Goal: Task Accomplishment & Management: Manage account settings

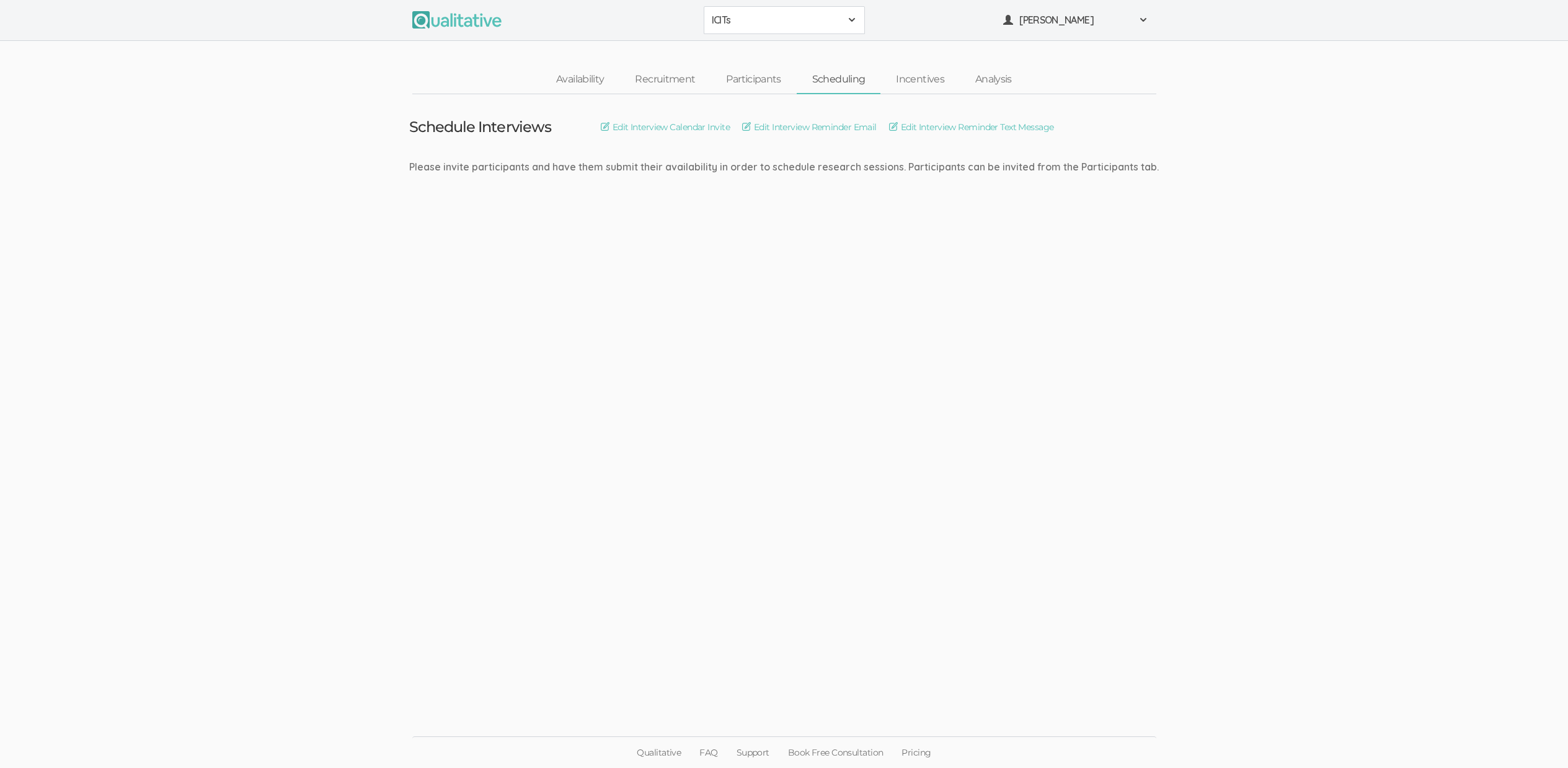
click at [789, 20] on span "ICITs" at bounding box center [775, 20] width 129 height 15
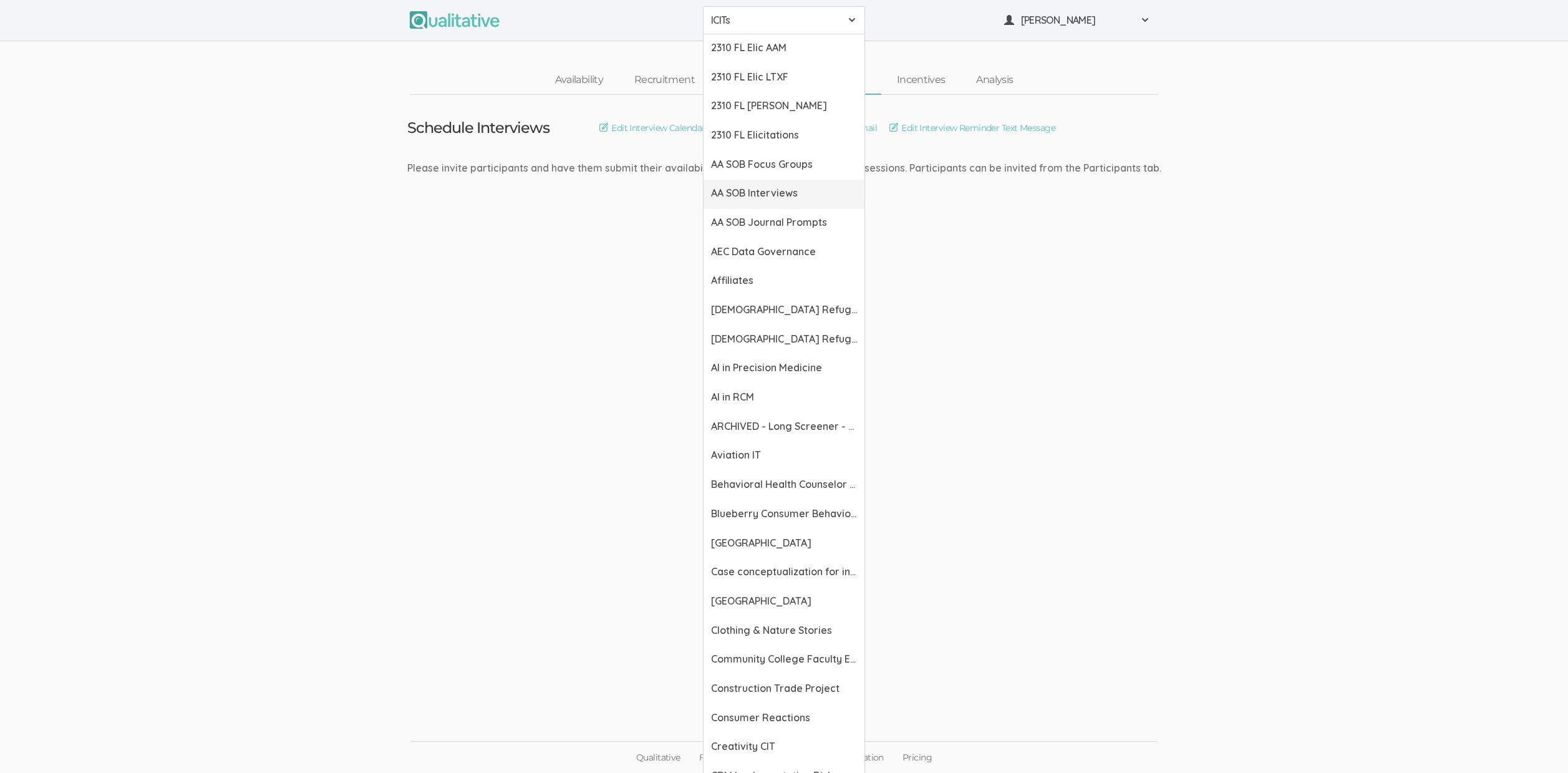
click at [761, 188] on span "AA SOB Interviews" at bounding box center [784, 194] width 146 height 15
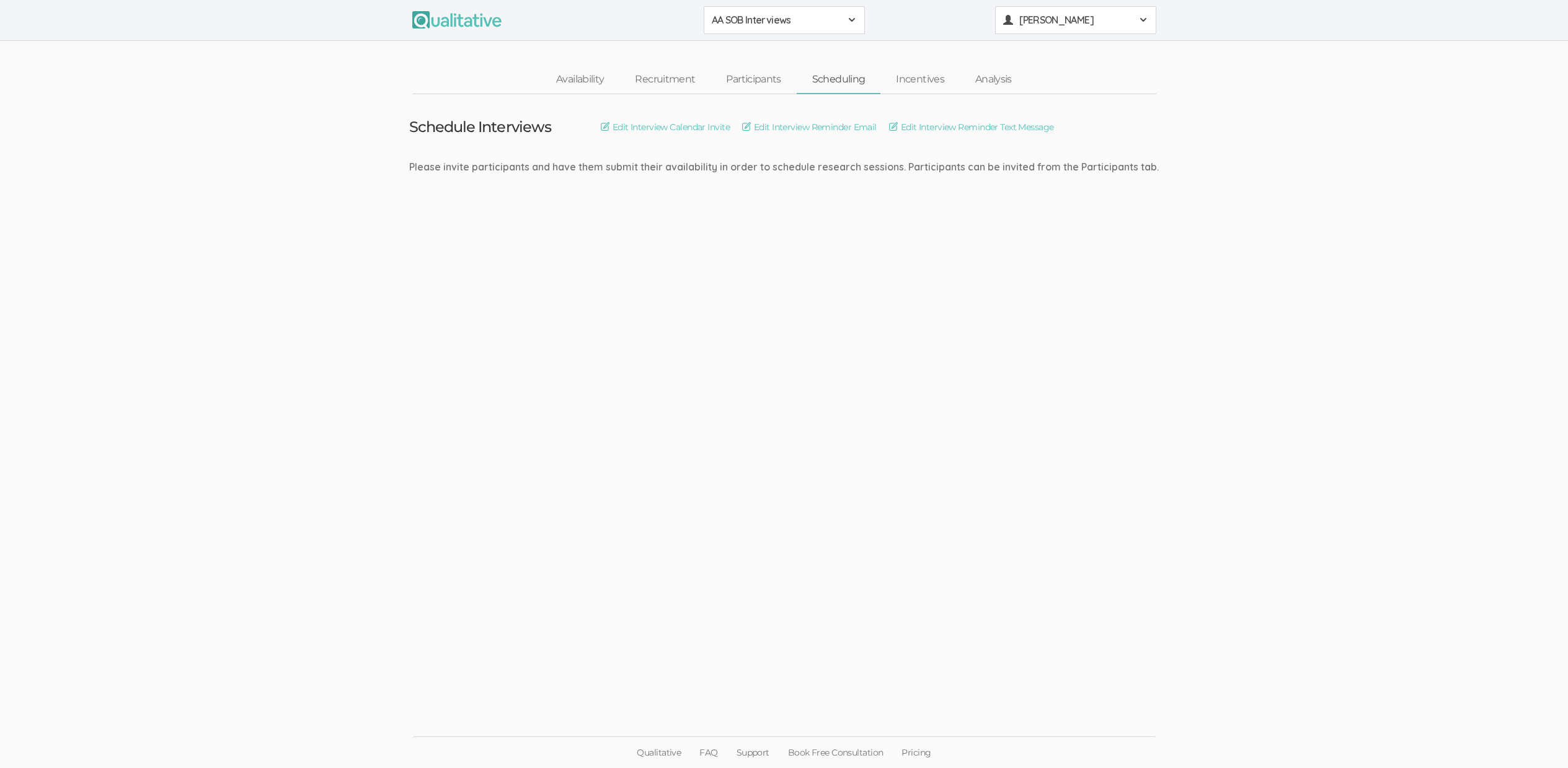
click at [1024, 22] on span "[PERSON_NAME]" at bounding box center [1075, 20] width 111 height 15
click at [1043, 127] on link "Project Settings" at bounding box center [1075, 122] width 160 height 26
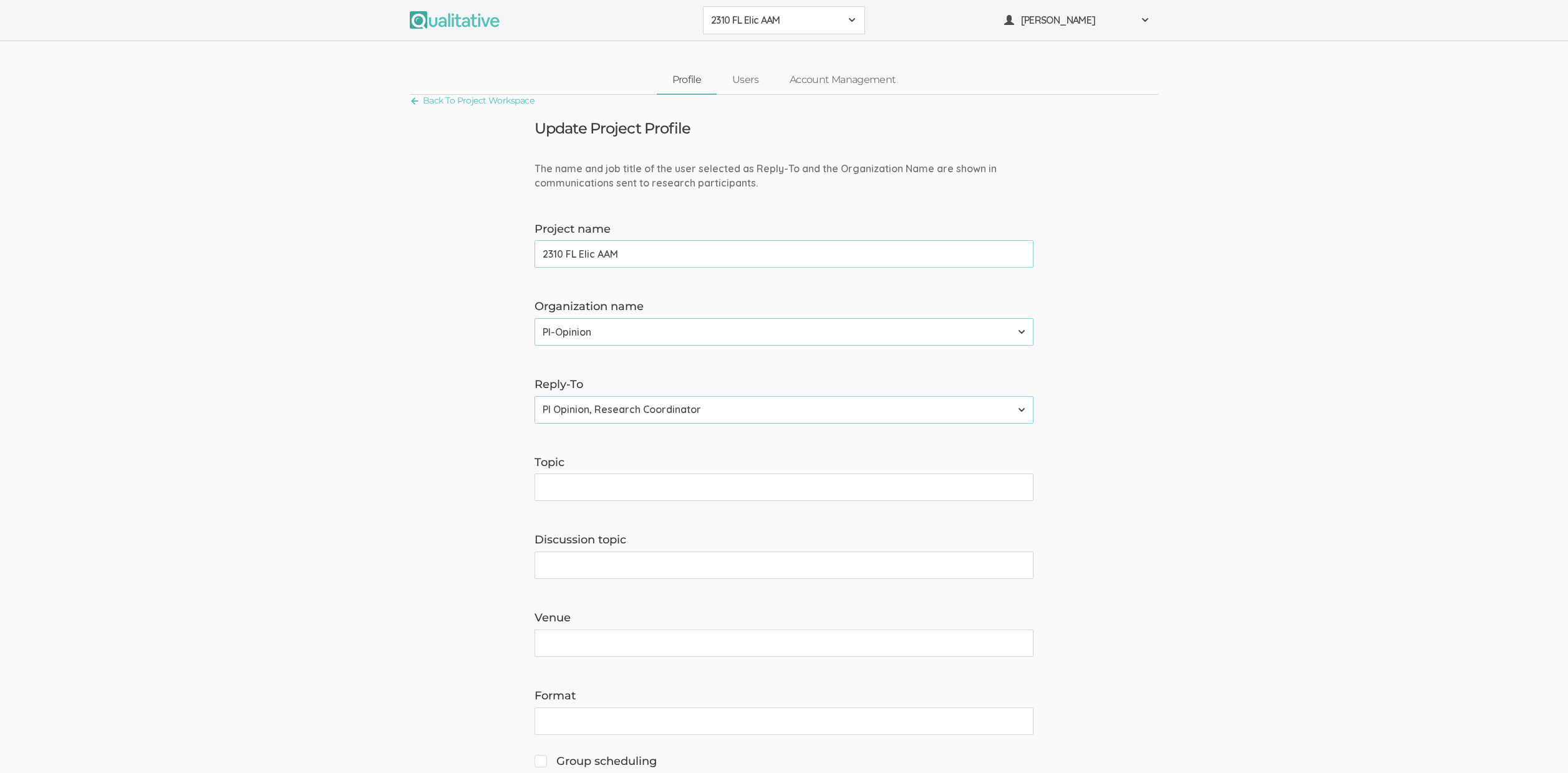
click at [747, 17] on span "2310 FL Elic AAM" at bounding box center [775, 20] width 129 height 15
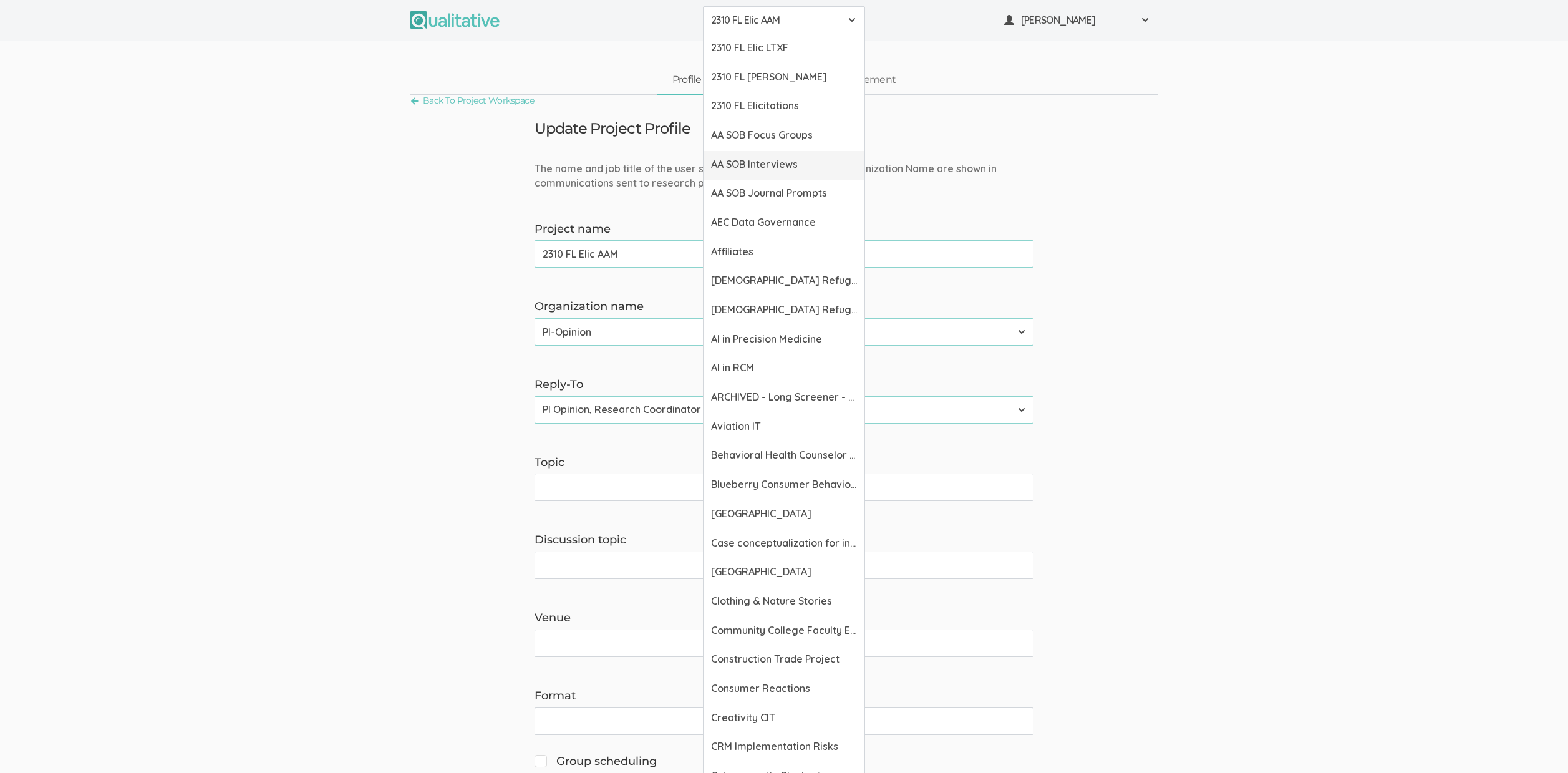
click at [747, 167] on span "AA SOB Interviews" at bounding box center [784, 164] width 146 height 15
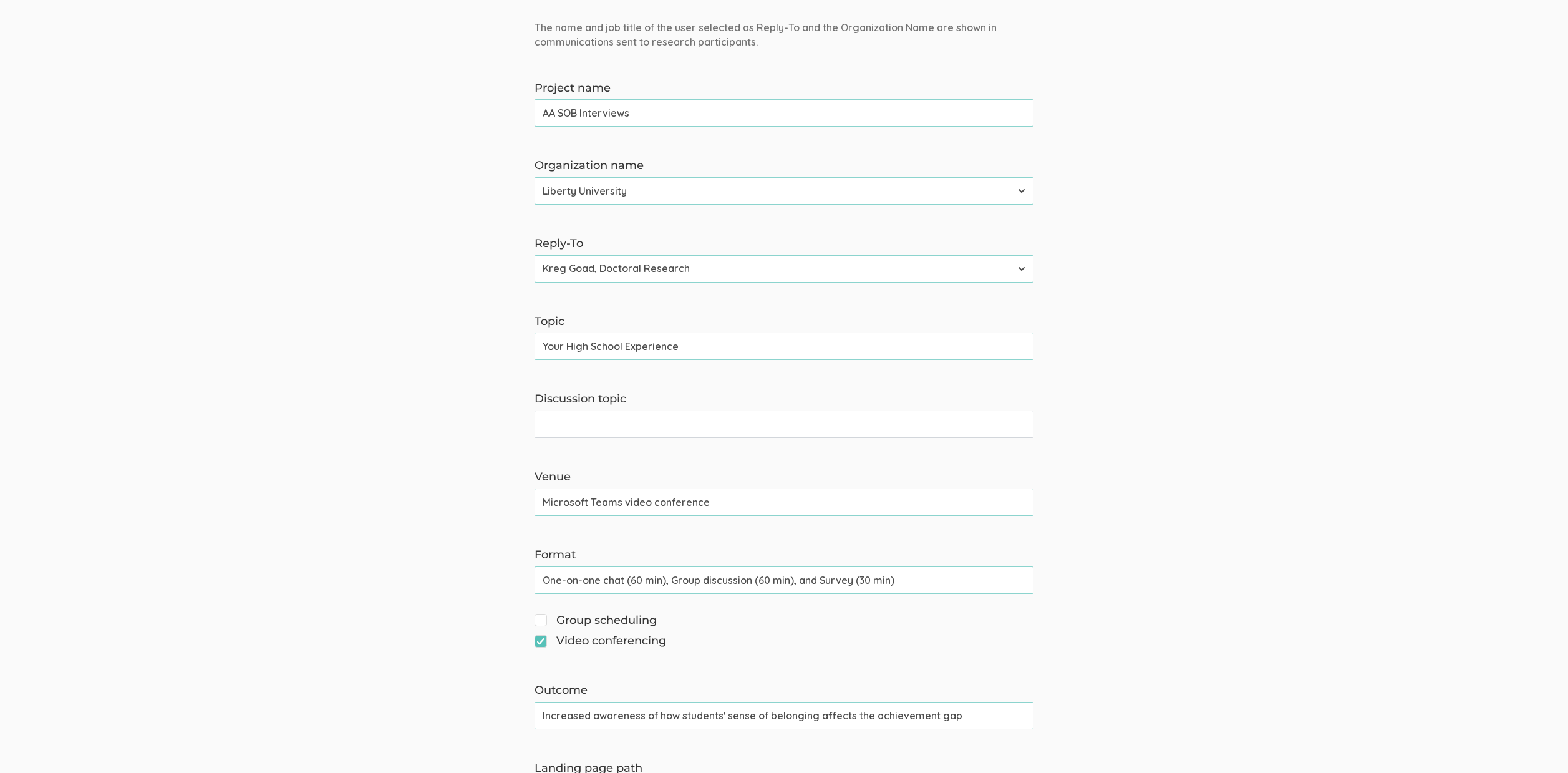
scroll to position [141, 0]
click at [669, 577] on input "One-on-one chat (60 min), Group discussion (60 min), and Survey (30 min)" at bounding box center [784, 580] width 499 height 28
click at [668, 577] on input "One-on-one chat (60 min), Group discussion (60 min), and Survey (30 min)" at bounding box center [784, 580] width 499 height 28
click at [1427, 529] on form "The name and job title of the user selected as Reply-To and the Organization Na…" at bounding box center [784, 743] width 1568 height 1446
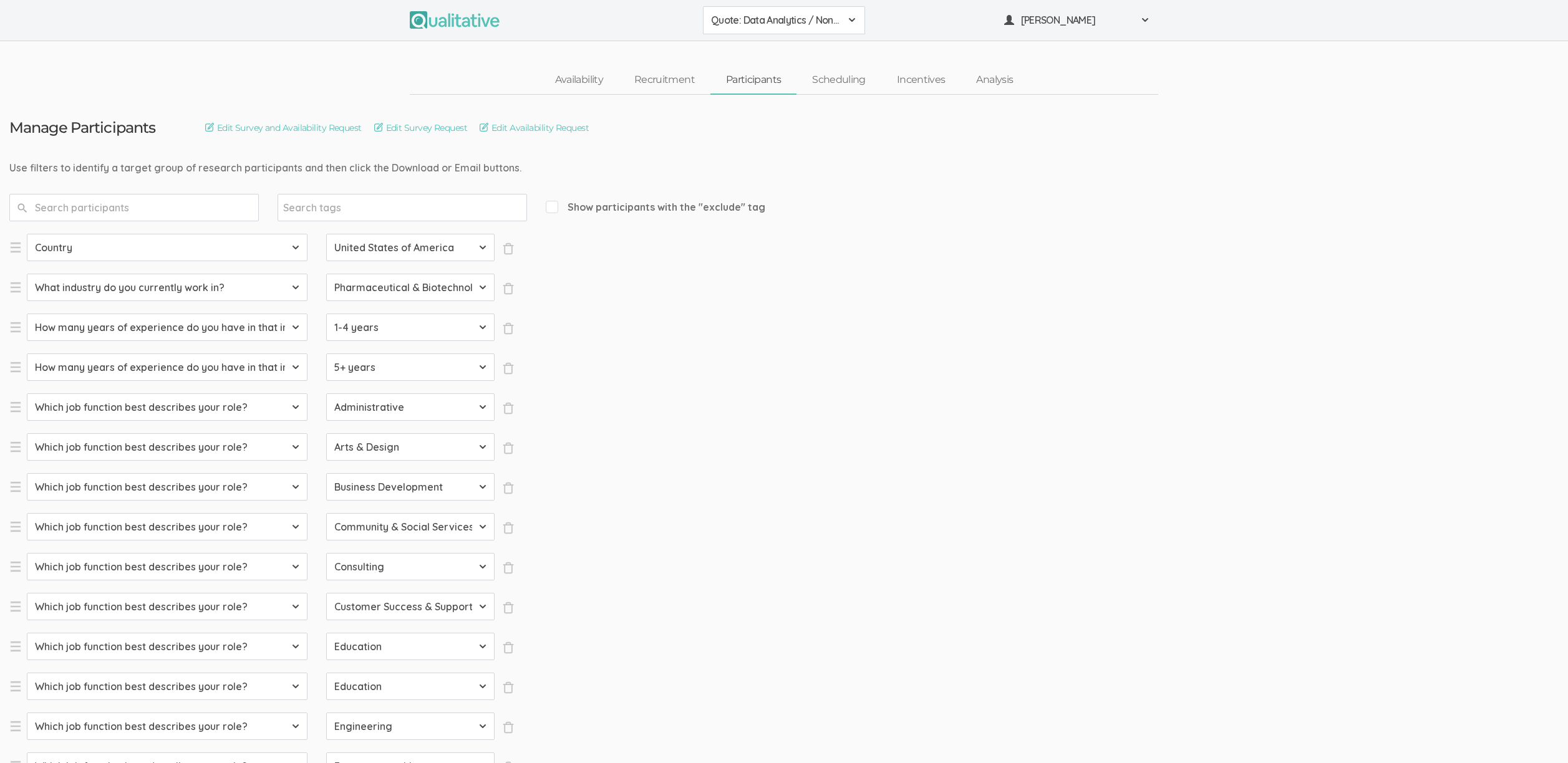
select select "SFQ Country"
select select "US"
select select "SFQ What industry do you currently work in?"
select select "Pharmaceutical & Biotechnology"
select select "SFQ How many years of experience do you have in that industry?"
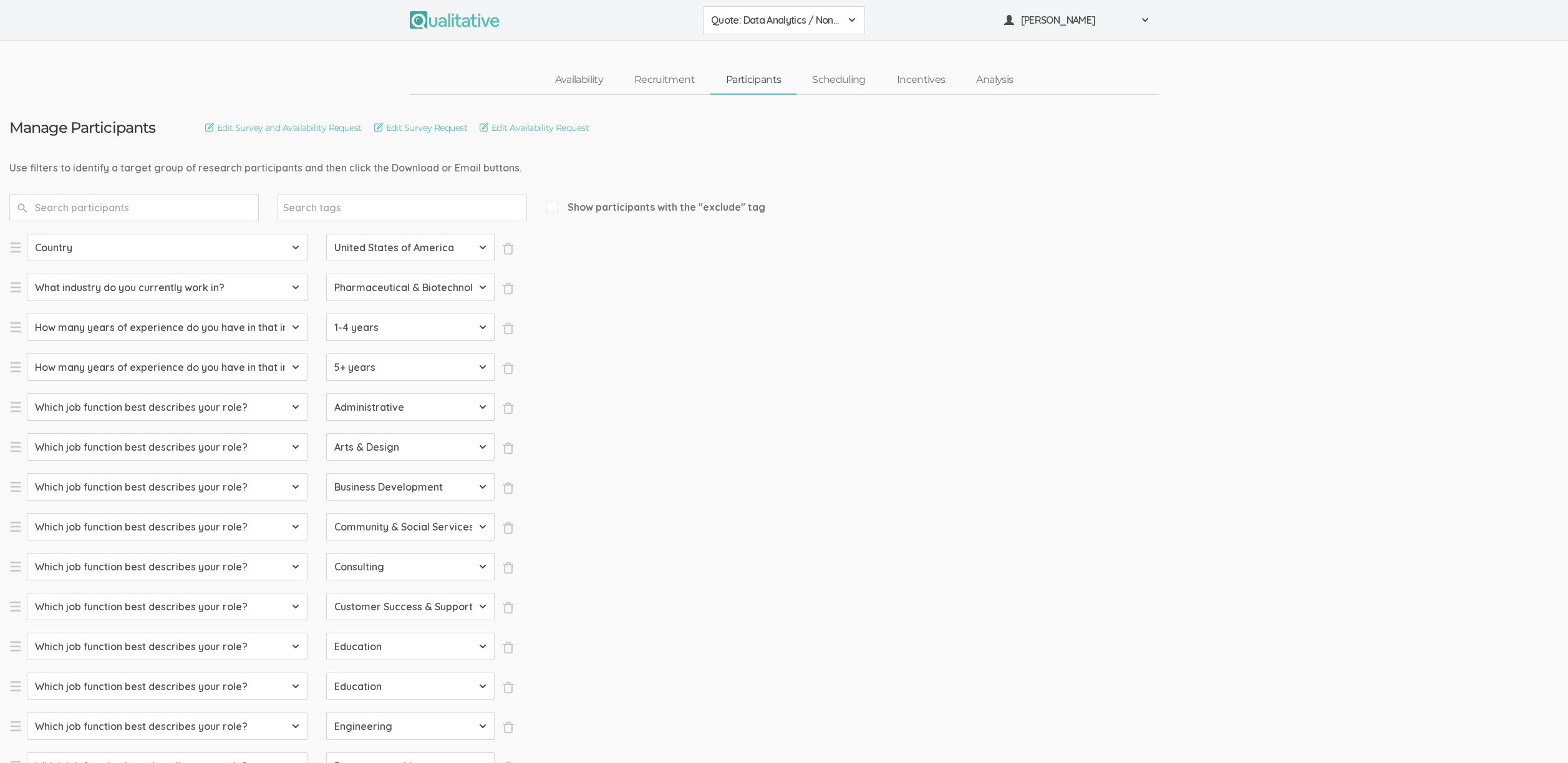
select select "1-4 years"
select select "SFQ How many years of experience do you have in that industry?"
select select "5+ years"
select select "SFQ Which job function best describes your role?"
select select "Administrative"
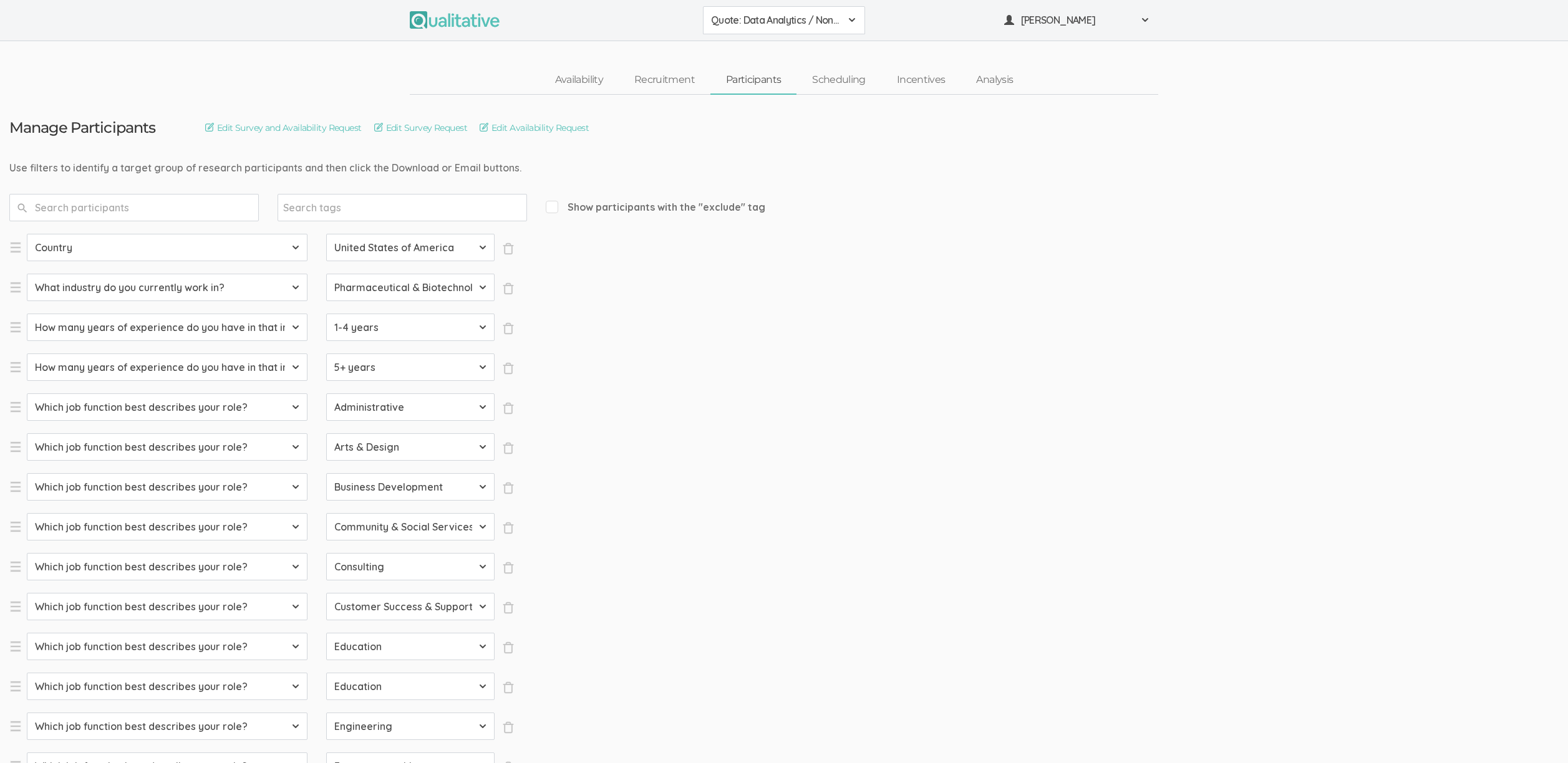
select select "SFQ Which job function best describes your role?"
select select "Arts & Design"
select select "SFQ Which job function best describes your role?"
select select "Business Development"
select select "SFQ Which job function best describes your role?"
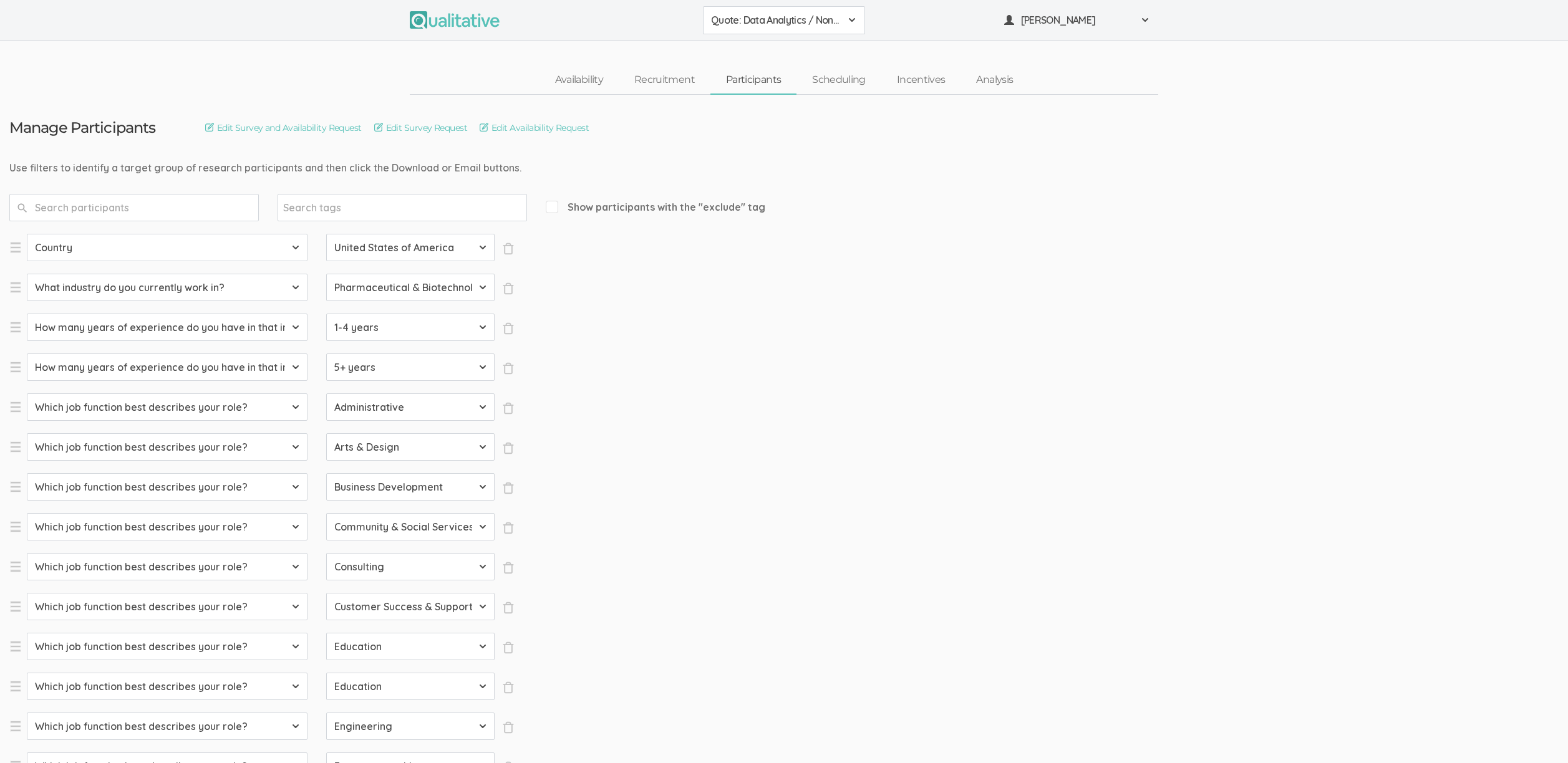
select select "Community & Social Services"
select select "SFQ Which job function best describes your role?"
select select "Consulting"
select select "SFQ Which job function best describes your role?"
select select "Customer Success & Support"
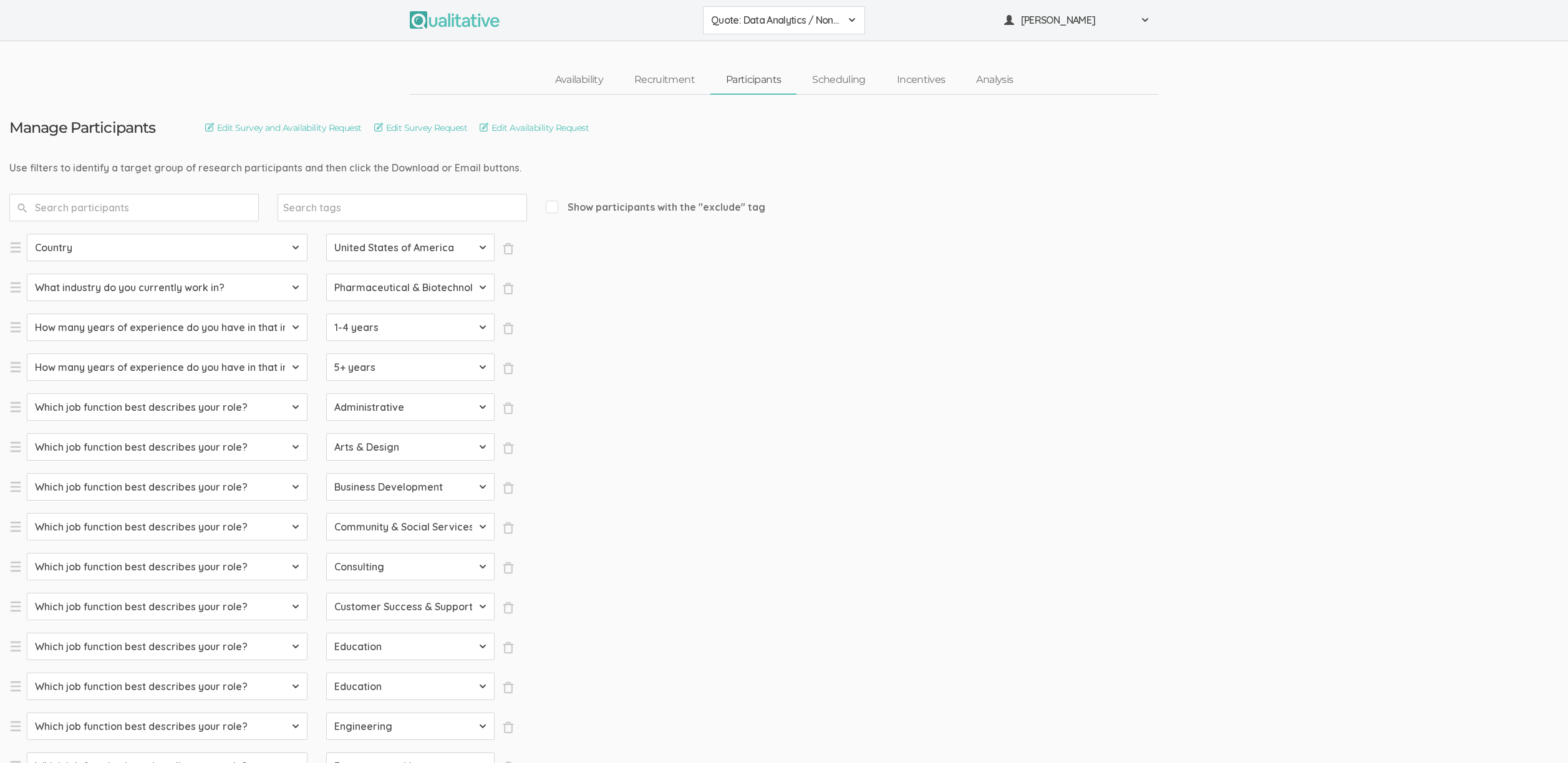
select select "SFQ Which job function best describes your role?"
select select "Education"
select select "SFQ Which job function best describes your role?"
select select "Education"
select select "SFQ Which job function best describes your role?"
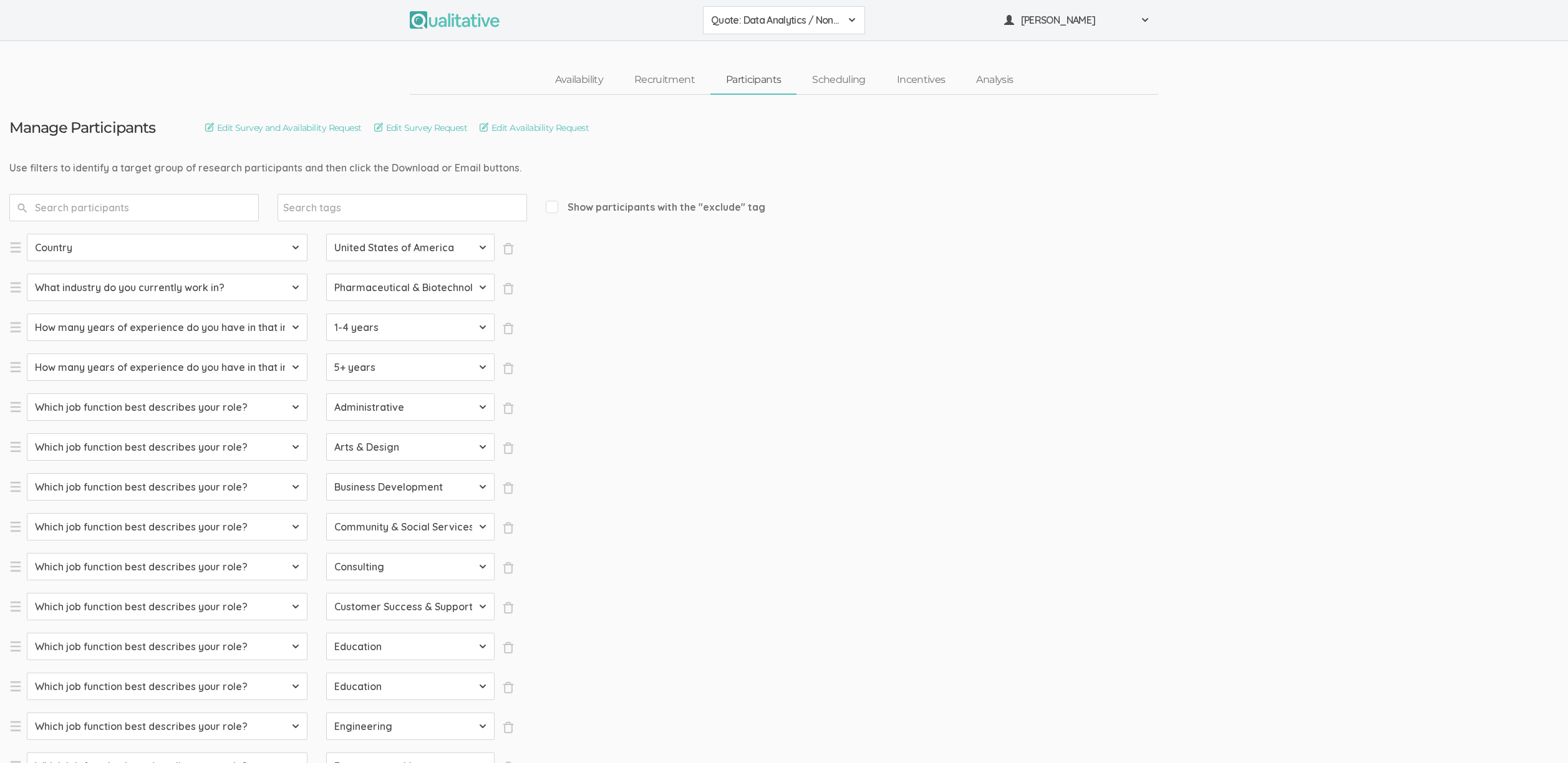
select select "Engineering"
select select "SFQ Which job function best describes your role?"
select select "Entrepreneurship"
select select "SFQ Which job function best describes your role?"
select select "Healthcare Services"
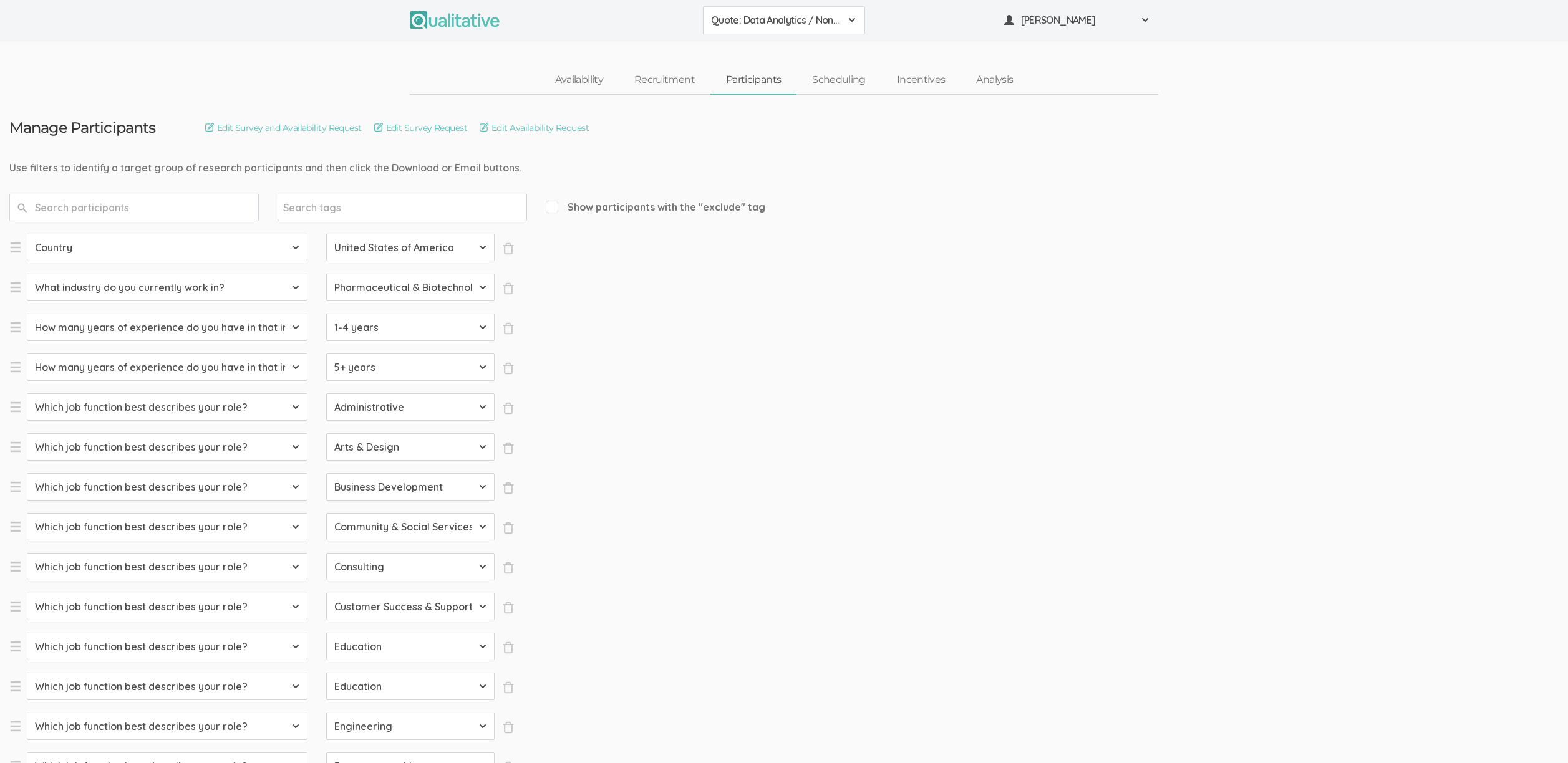
select select "SFQ Which job function best describes your role?"
select select "Human Resources"
select select "SFQ Which job function best describes your role?"
select select "Information Technology"
select select "SFQ Which job function best describes your role?"
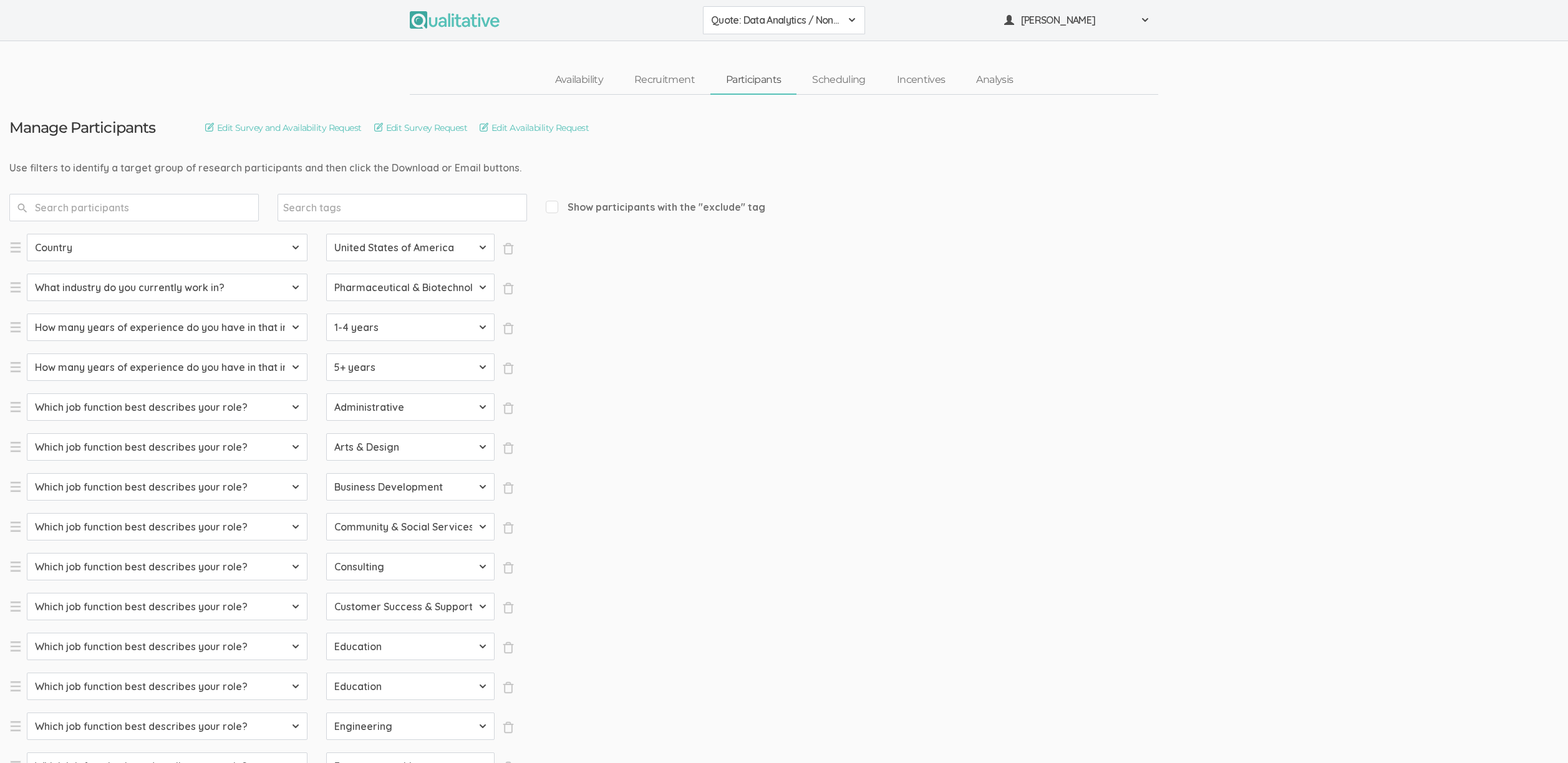
select select "Legal"
select select "SFQ Which job function best describes your role?"
select select "Marketing"
select select "SFQ Which job function best describes your role?"
select select "Media & Communication"
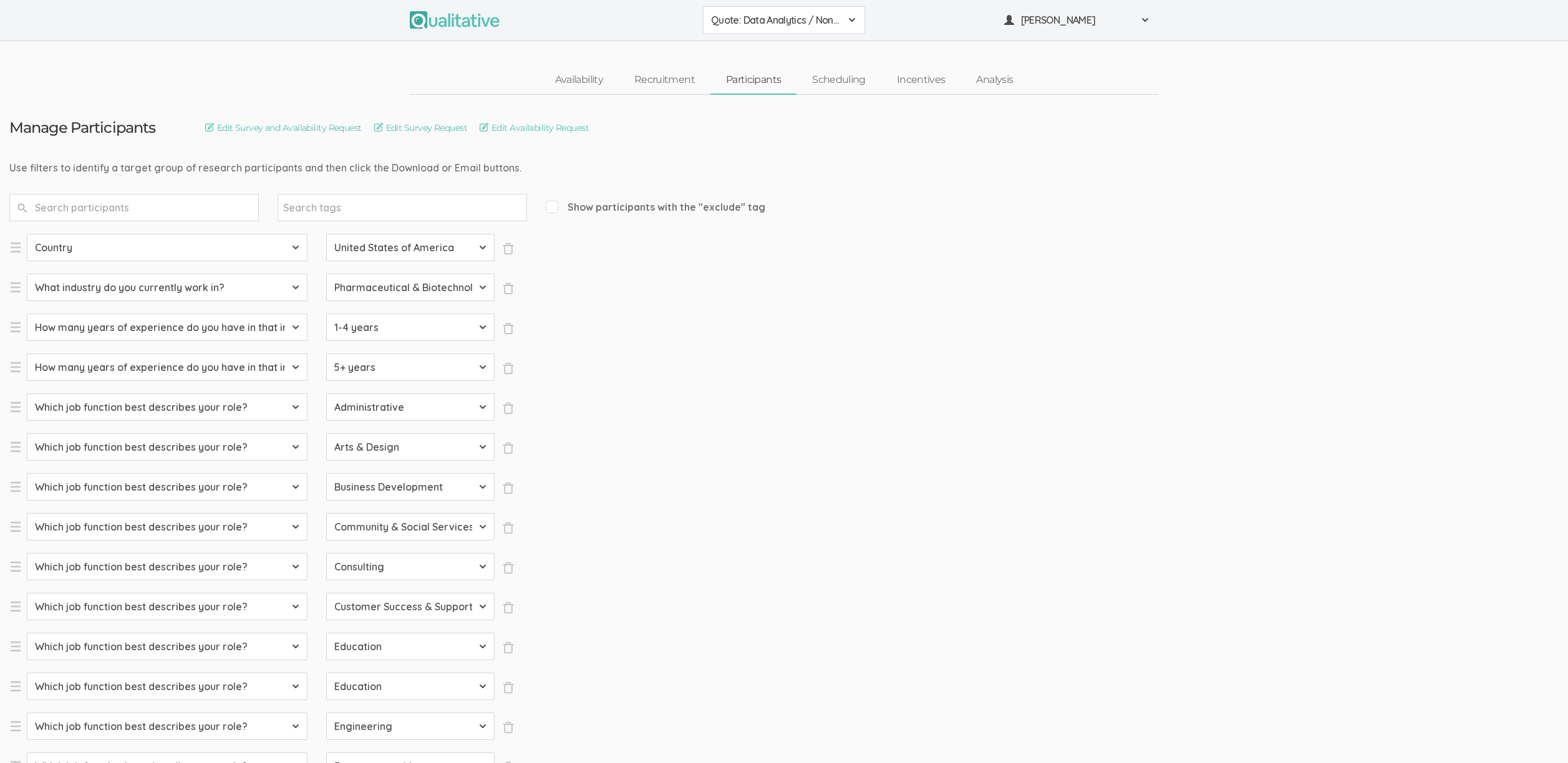
select select "SFQ Which job function best describes your role?"
select select "Military & Protective Services"
select select "SFQ Which job function best describes your role?"
select select "Operations"
select select "SFQ Which job function best describes your role?"
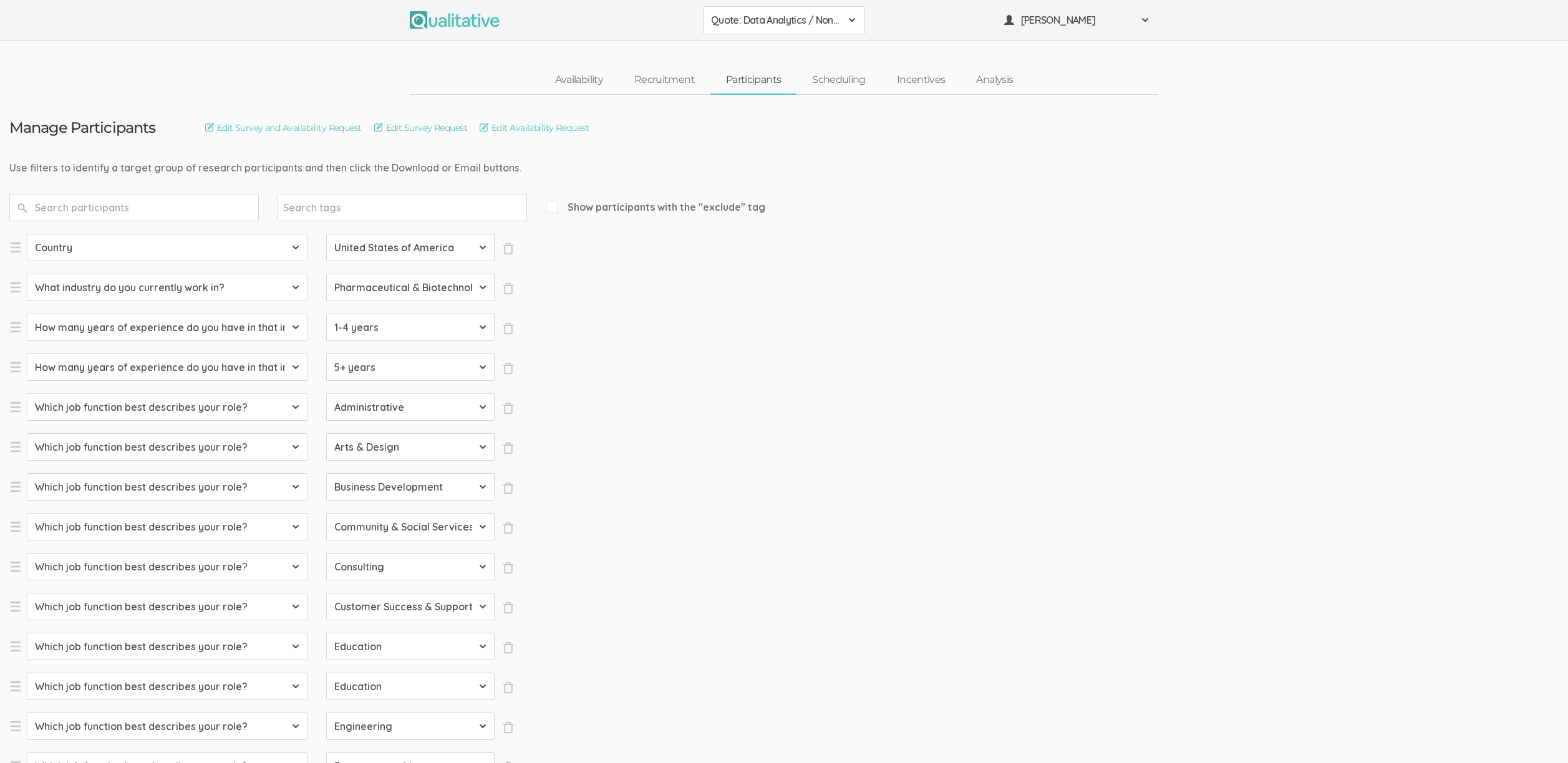
select select "Product Management"
select select "SFQ Which job function best describes your role?"
select select "Program & Project Management"
select select "SFQ Which job function best describes your role?"
select select "Purchasing"
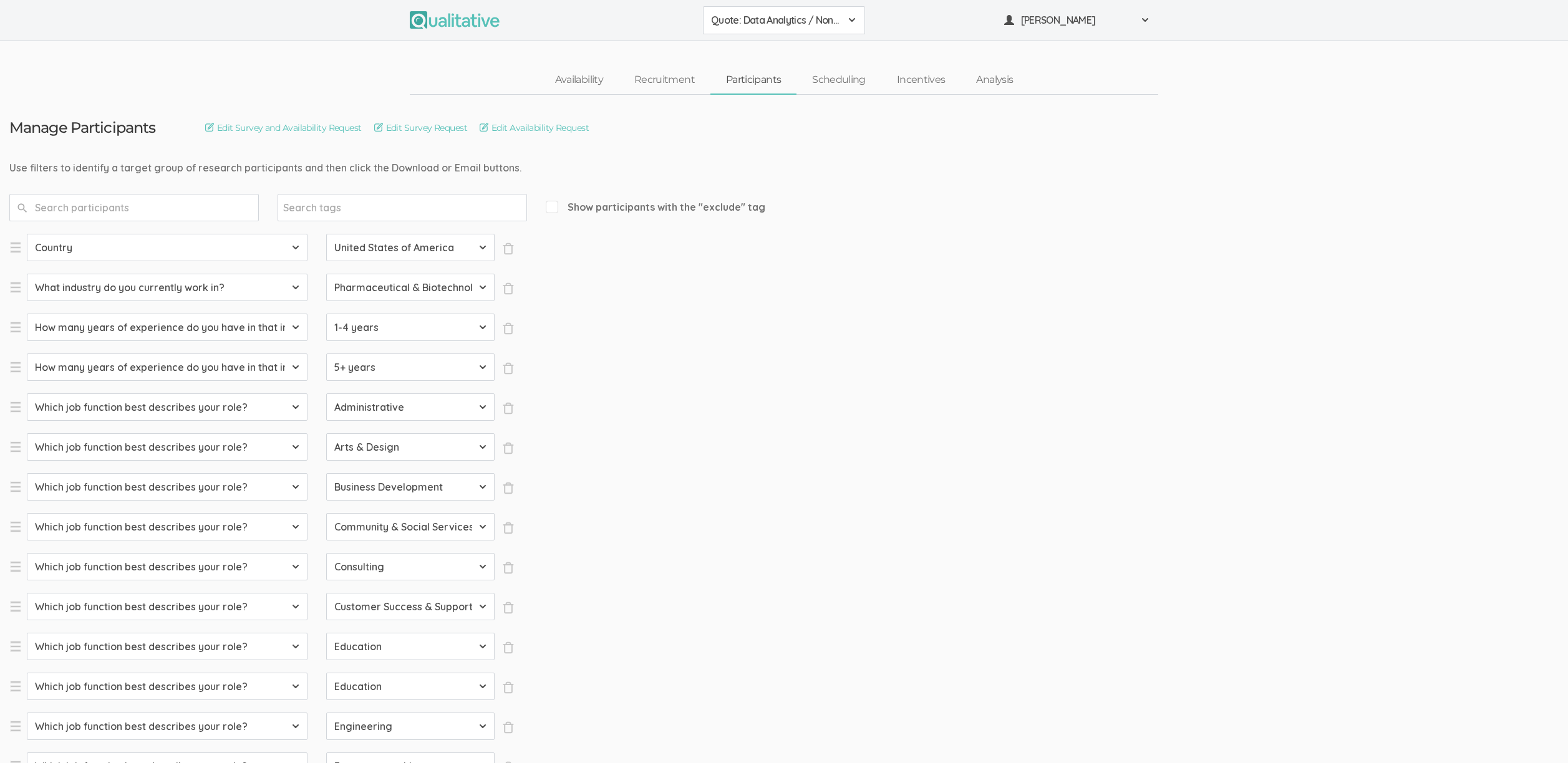
select select "SFQ Which job function best describes your role?"
select select "Quality Assurance"
select select "SFQ Which job function best describes your role?"
select select "Real Estate"
select select "SFQ Which job function best describes your role?"
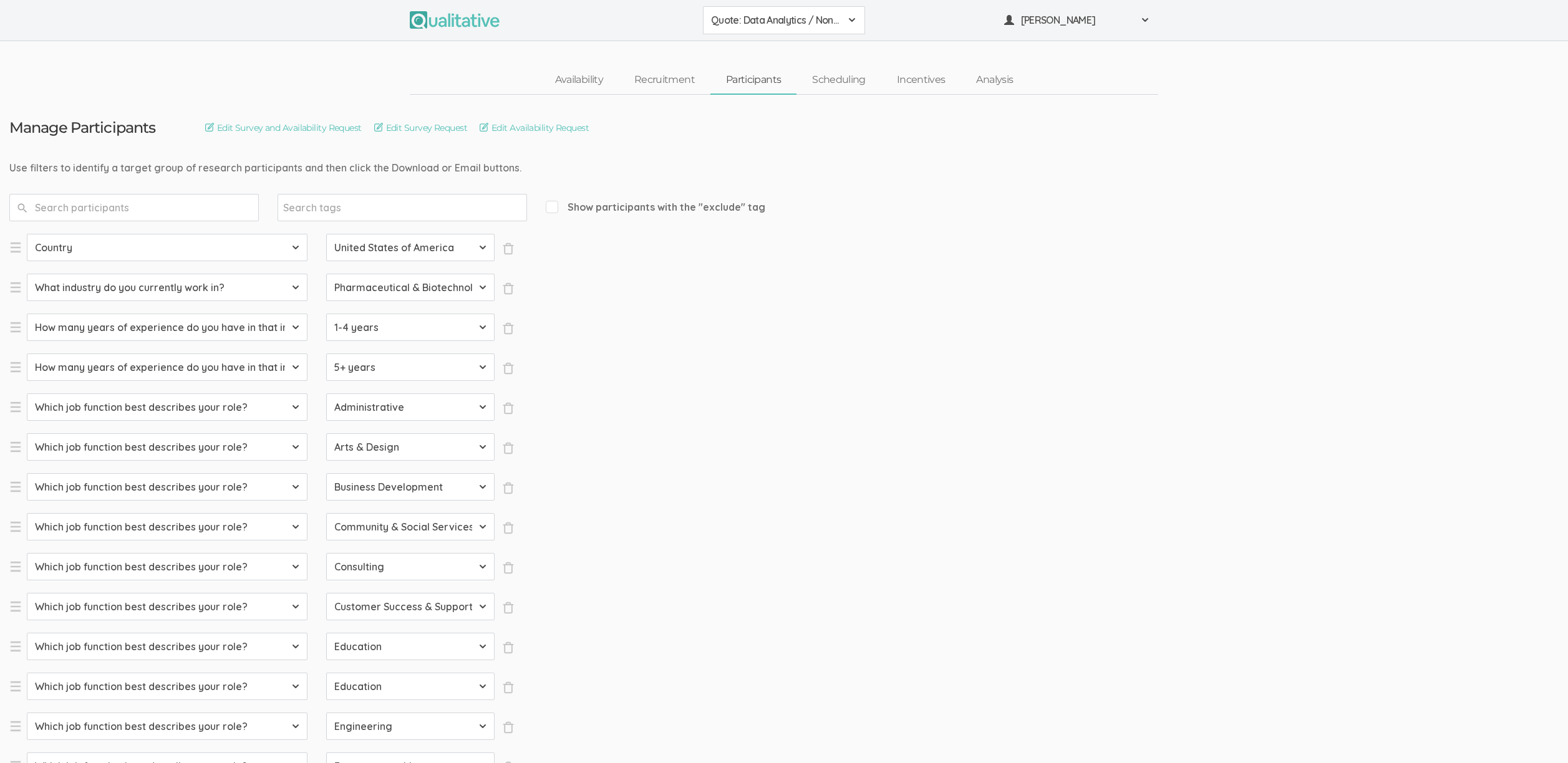
select select "Research"
select select "SFQ Which job function best describes your role?"
select select "Sales"
select select "SFQ What is your current job level/seniority?"
select select "Entry"
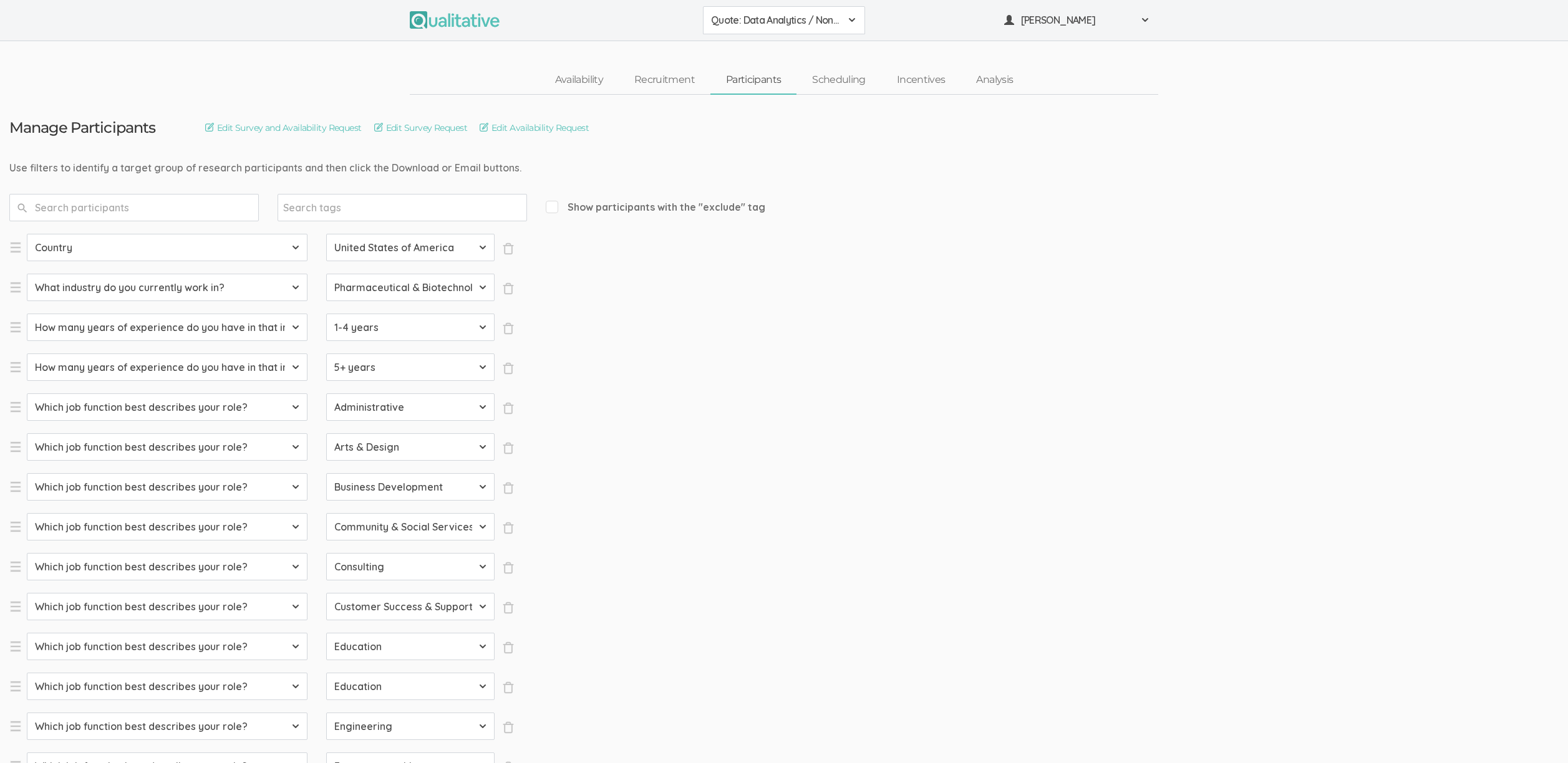
select select "SFQ What is your current job level/seniority?"
select select "Senior"
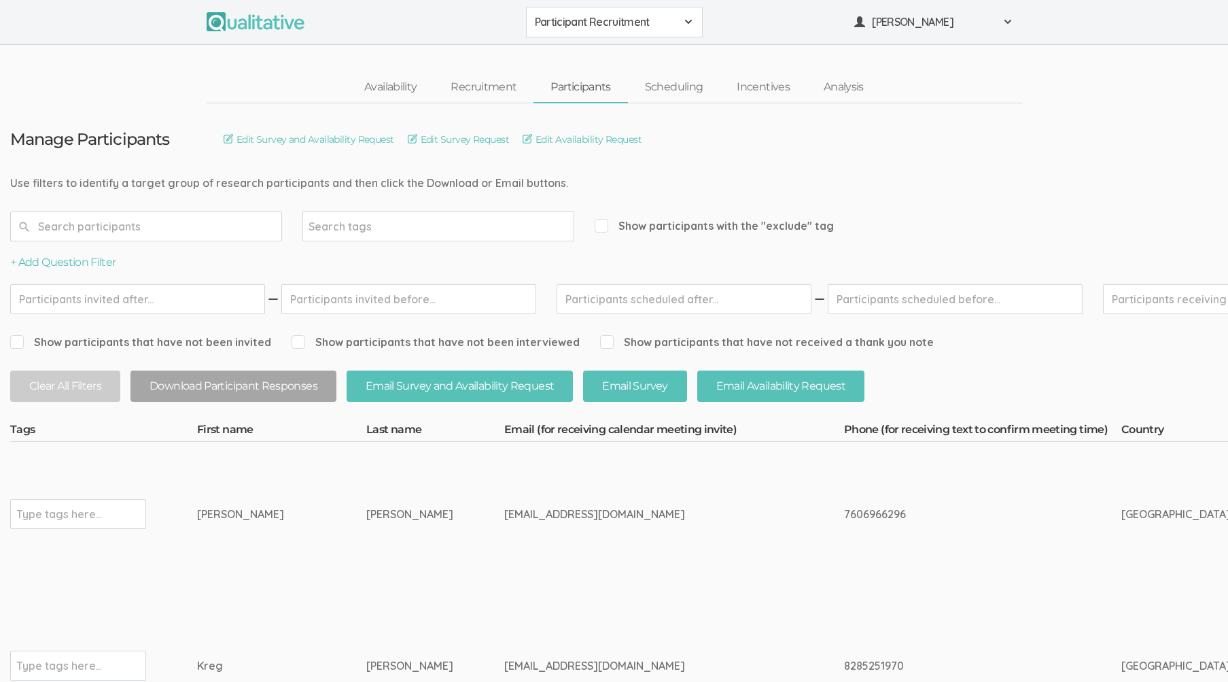
click at [567, 27] on span "Participant Recruitment" at bounding box center [605, 22] width 141 height 16
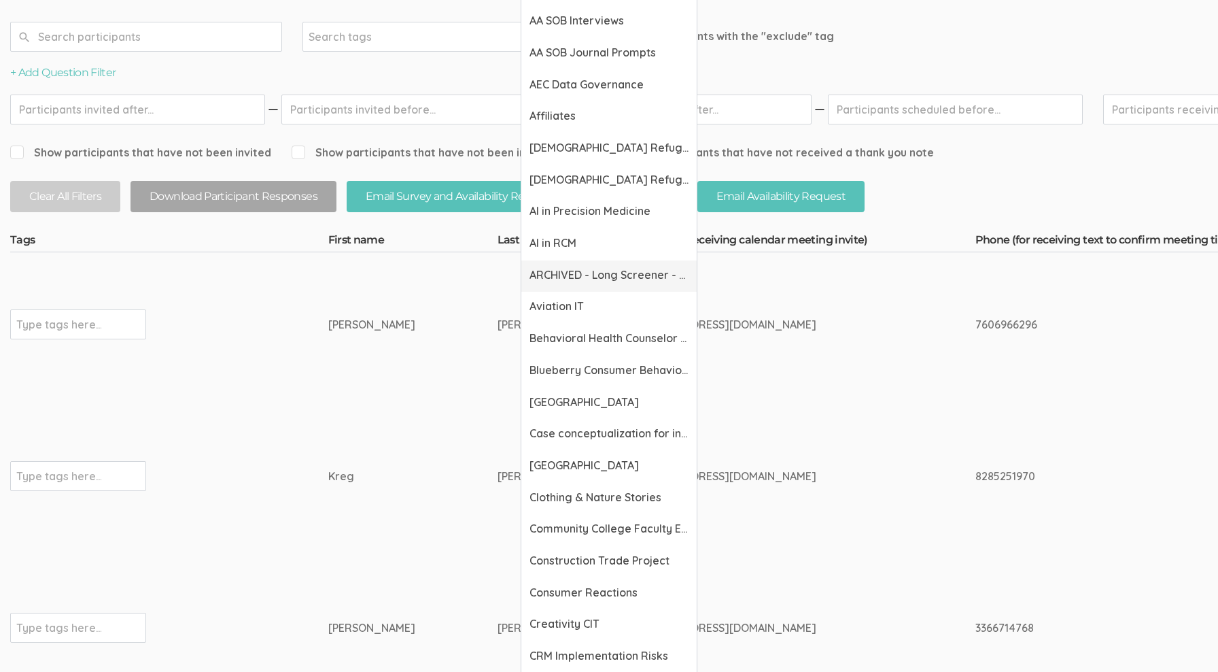
scroll to position [240, 0]
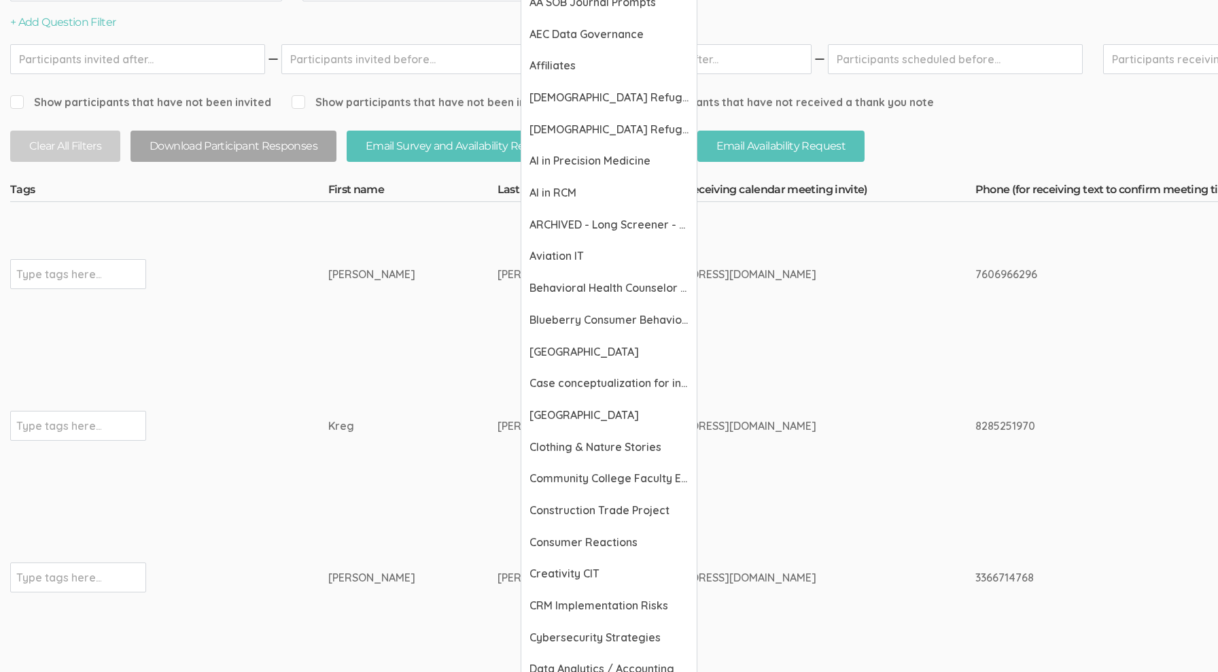
click at [287, 390] on td "Type tags here..." at bounding box center [169, 425] width 318 height 159
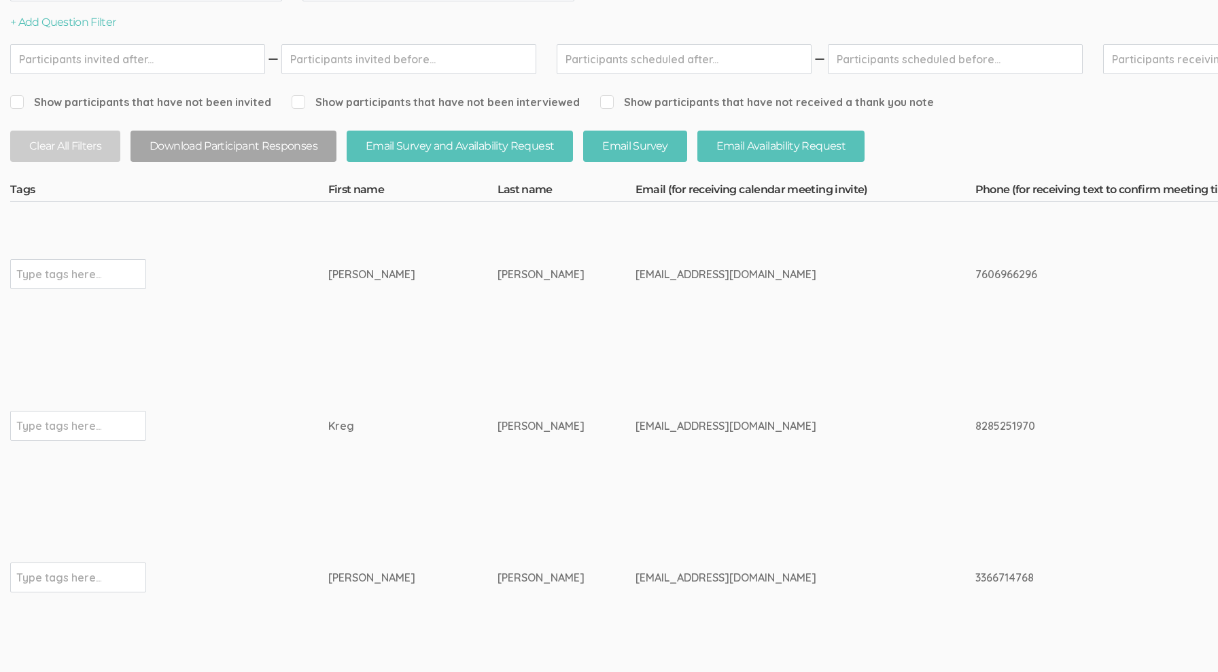
scroll to position [0, 0]
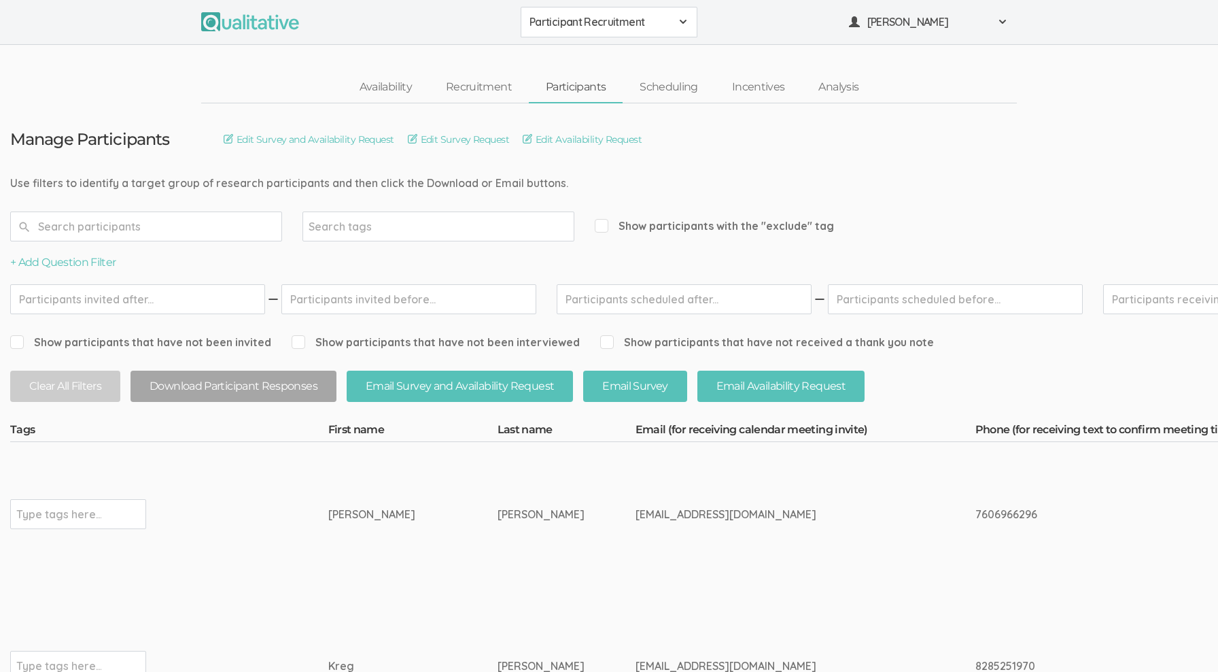
click at [548, 17] on span "Participant Recruitment" at bounding box center [600, 22] width 141 height 16
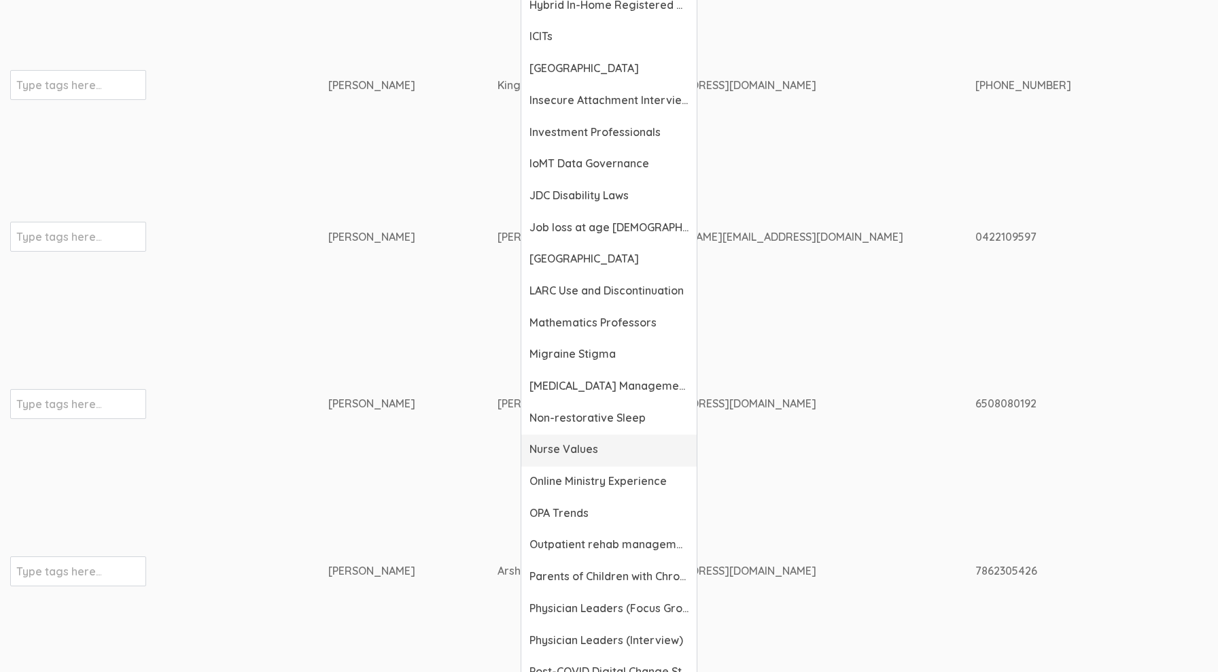
scroll to position [1472, 0]
click at [568, 201] on span "JDC Disability Laws" at bounding box center [609, 198] width 159 height 16
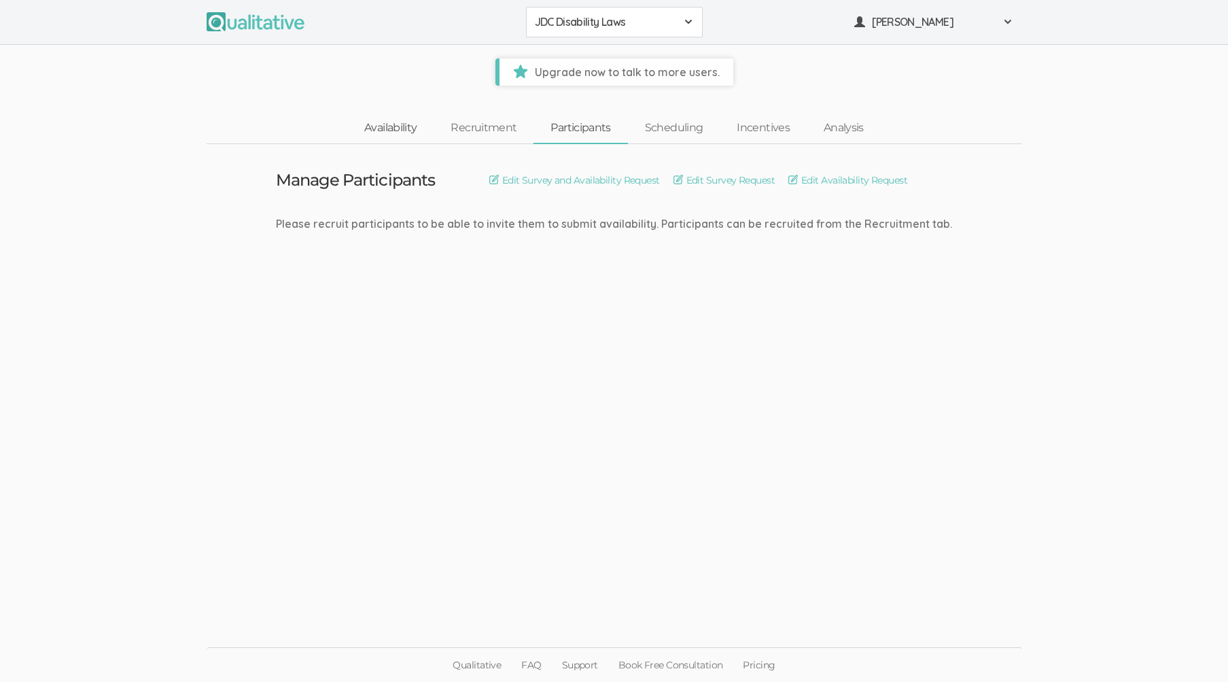
click at [409, 124] on link "Availability" at bounding box center [390, 128] width 86 height 29
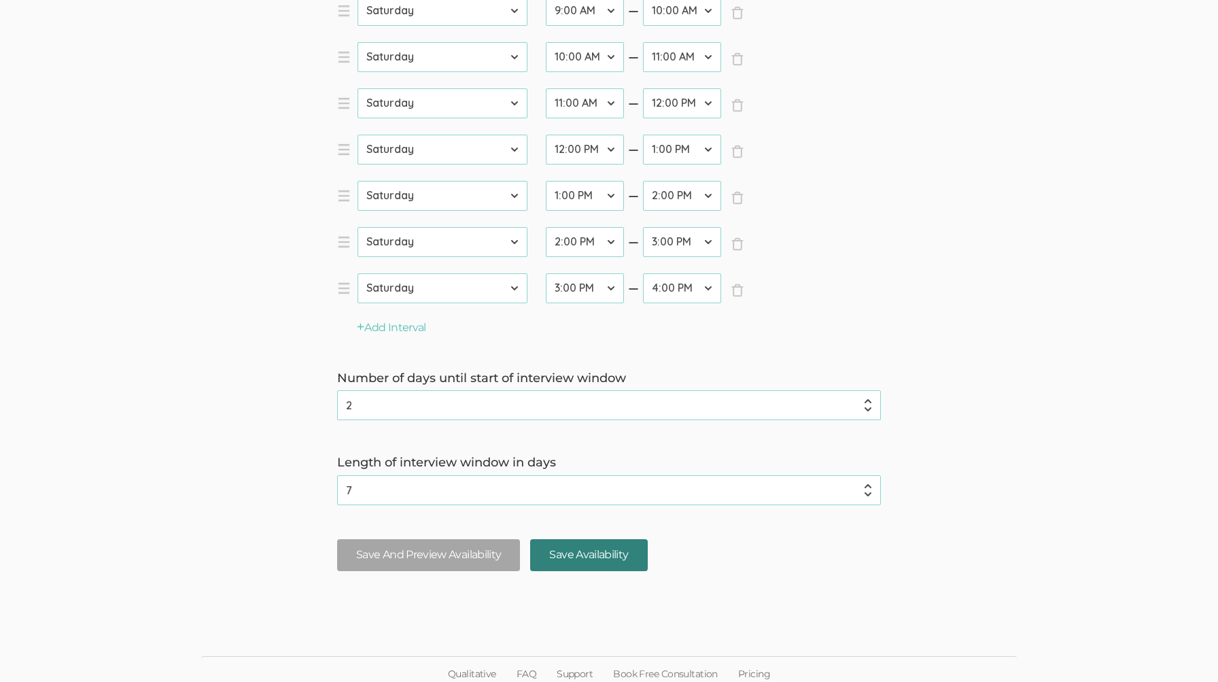
scroll to position [1620, 0]
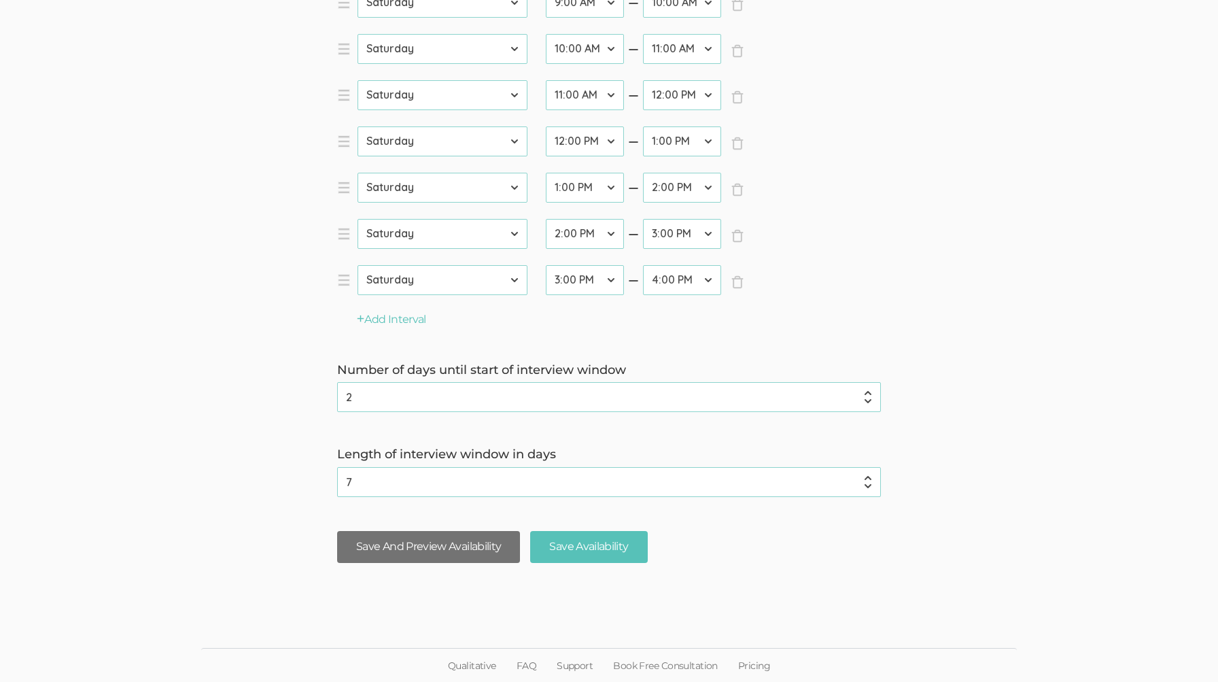
click at [421, 556] on button "Save And Preview Availability" at bounding box center [428, 547] width 183 height 32
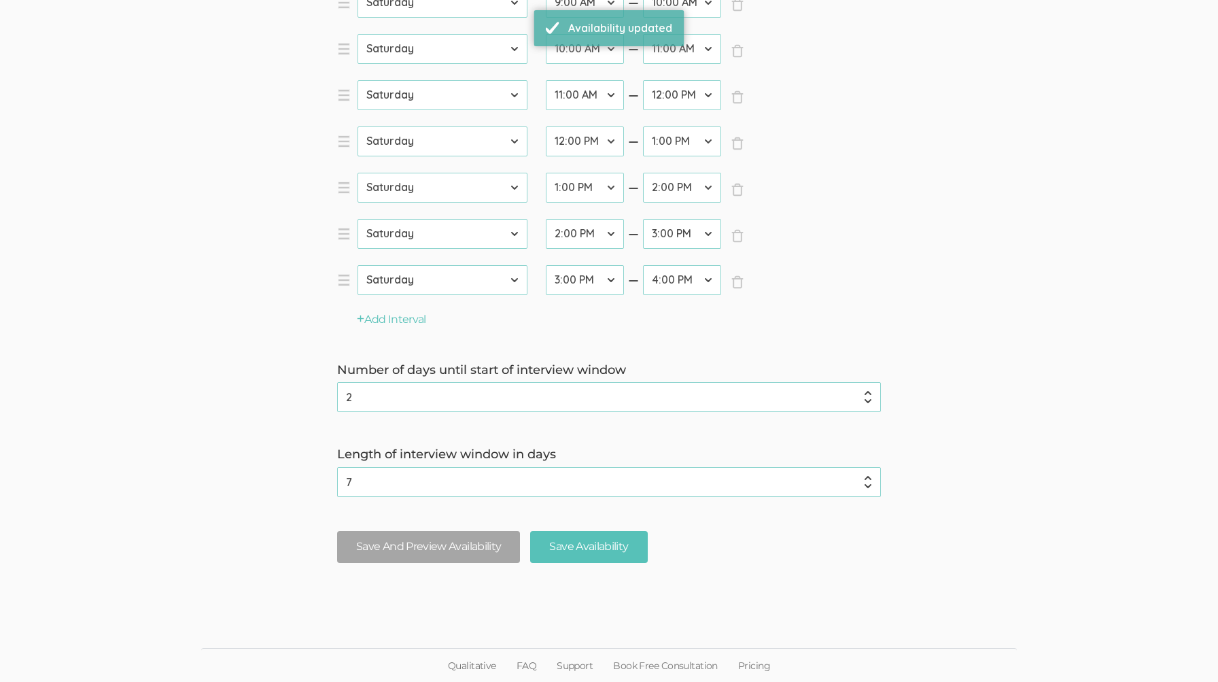
scroll to position [0, 0]
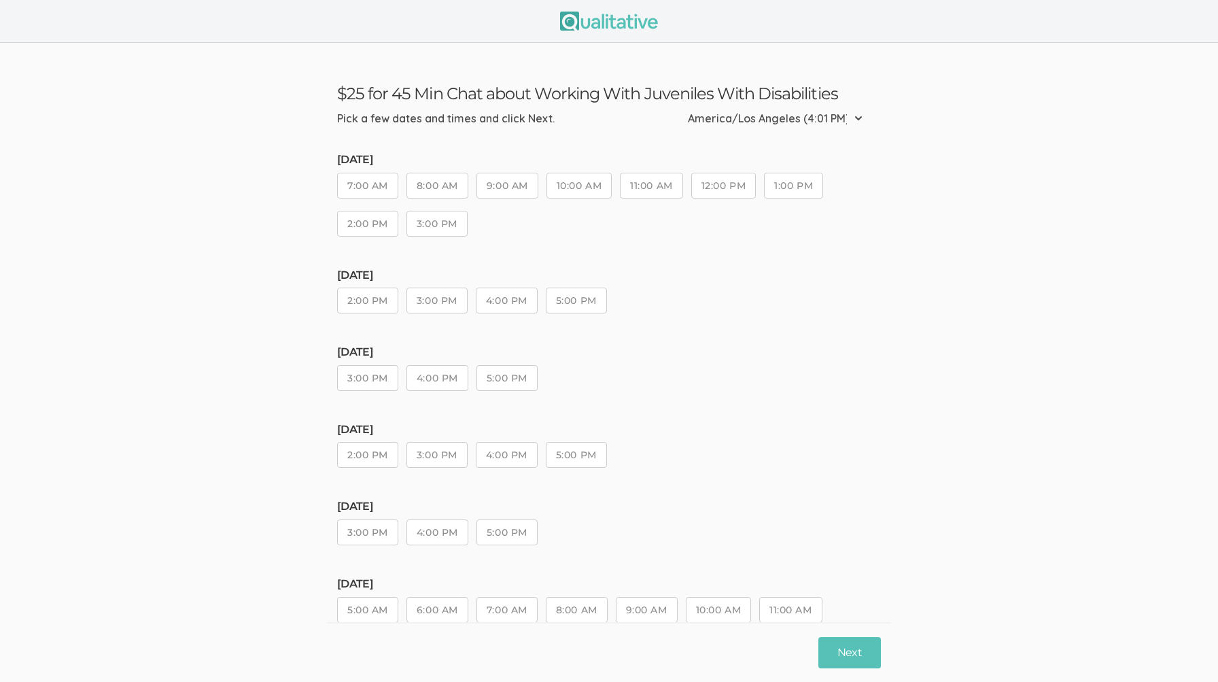
click at [730, 458] on div "Wednesday, Oct 01 2:00 PM 3:00 PM 4:00 PM 5:00 PM" at bounding box center [609, 452] width 544 height 57
